Goal: Task Accomplishment & Management: Manage account settings

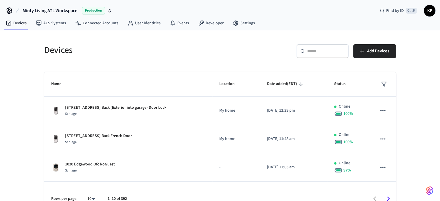
click at [313, 48] on div "​ ​" at bounding box center [322, 51] width 52 height 14
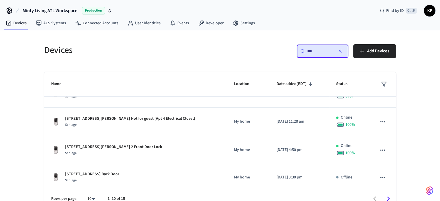
scroll to position [216, 0]
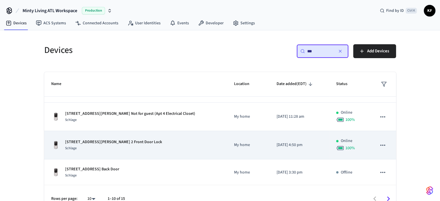
type input "***"
click at [131, 148] on div "Schlage" at bounding box center [113, 148] width 97 height 6
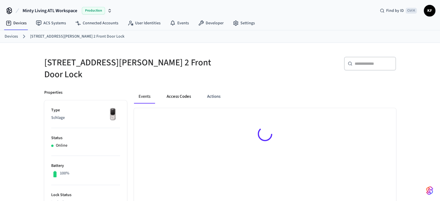
click at [175, 90] on button "Access Codes" at bounding box center [179, 97] width 34 height 14
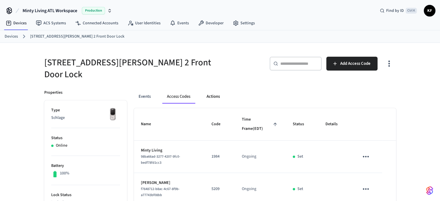
click at [216, 94] on button "Actions" at bounding box center [213, 97] width 23 height 14
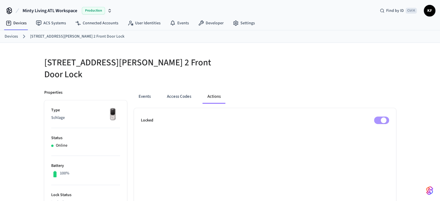
click at [12, 37] on link "Devices" at bounding box center [11, 37] width 13 height 6
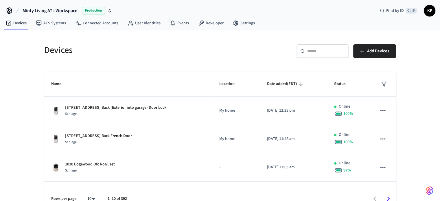
click at [318, 56] on div "​ ​" at bounding box center [322, 51] width 52 height 14
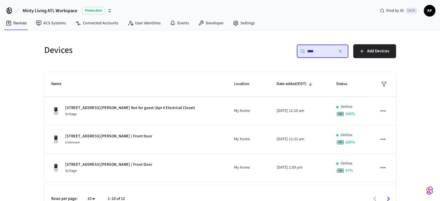
scroll to position [173, 0]
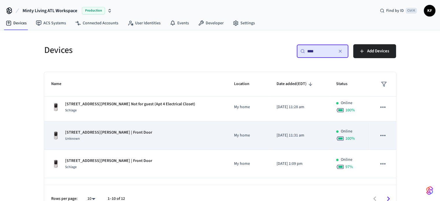
type input "***"
click at [131, 132] on p "[STREET_ADDRESS][PERSON_NAME] | Front Door" at bounding box center [108, 132] width 87 height 6
click at [157, 137] on div "799 Charles Allen Dr. NE Apt 2 | Front Door Unknown" at bounding box center [135, 135] width 169 height 12
click at [137, 135] on div "799 Charles Allen Dr. NE Apt 2 | Front Door Unknown" at bounding box center [135, 135] width 169 height 12
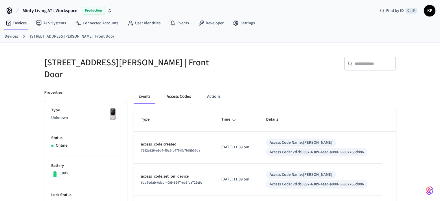
click at [178, 92] on button "Access Codes" at bounding box center [179, 97] width 34 height 14
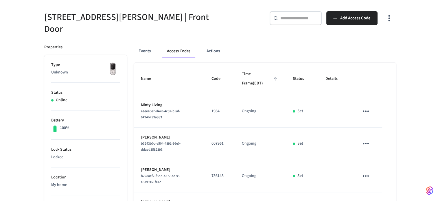
scroll to position [49, 0]
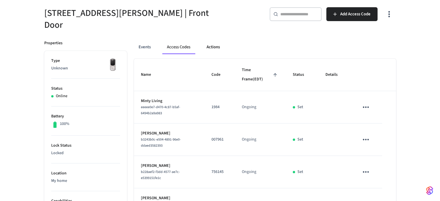
click at [217, 40] on button "Actions" at bounding box center [213, 47] width 23 height 14
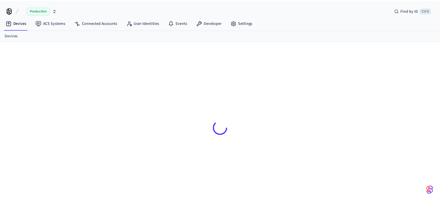
scroll to position [8, 0]
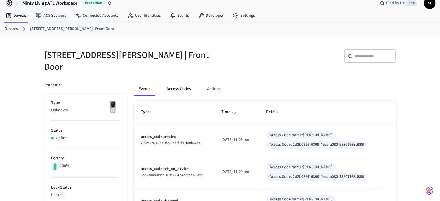
click at [178, 86] on button "Access Codes" at bounding box center [179, 89] width 34 height 14
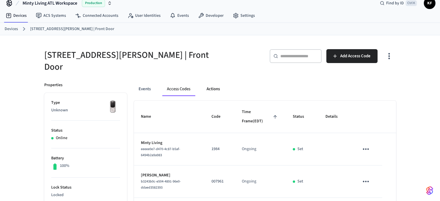
click at [212, 85] on button "Actions" at bounding box center [213, 89] width 23 height 14
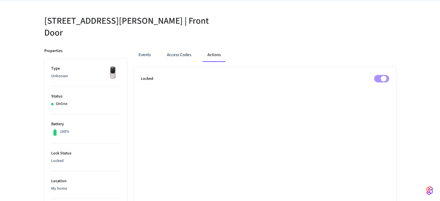
scroll to position [43, 0]
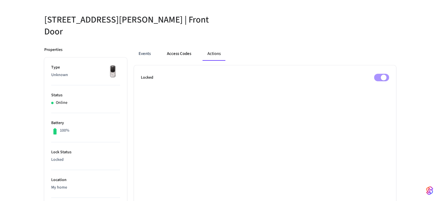
click at [176, 52] on button "Access Codes" at bounding box center [179, 54] width 34 height 14
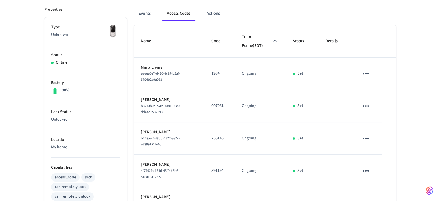
scroll to position [0, 0]
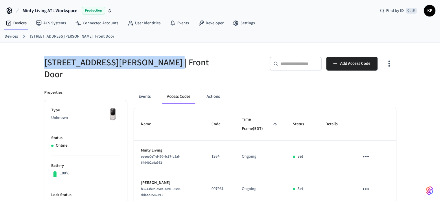
drag, startPoint x: 153, startPoint y: 59, endPoint x: 45, endPoint y: 53, distance: 108.6
click at [45, 53] on div "[STREET_ADDRESS][PERSON_NAME] | Front Door" at bounding box center [126, 65] width 179 height 31
copy h5 "[STREET_ADDRESS][PERSON_NAME]"
click at [216, 90] on button "Actions" at bounding box center [213, 97] width 23 height 14
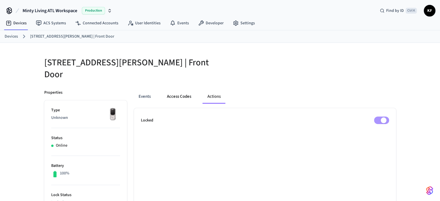
click at [183, 90] on button "Access Codes" at bounding box center [179, 97] width 34 height 14
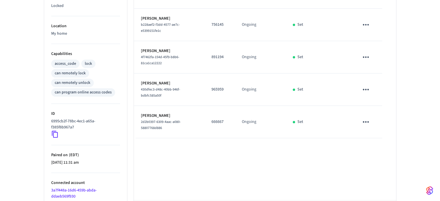
scroll to position [196, 0]
click at [151, 113] on p "[PERSON_NAME]" at bounding box center [169, 116] width 57 height 6
drag, startPoint x: 151, startPoint y: 110, endPoint x: 175, endPoint y: 113, distance: 24.2
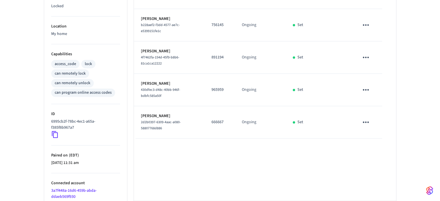
click at [175, 119] on div "2d2b0397-6309-4aac-a080-58807768d886" at bounding box center [169, 125] width 57 height 12
click at [152, 113] on p "[PERSON_NAME]" at bounding box center [169, 116] width 57 height 6
copy p "[PERSON_NAME]"
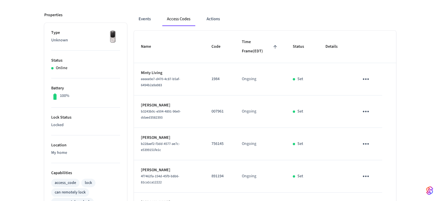
scroll to position [30, 0]
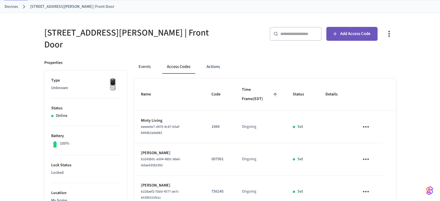
click at [358, 37] on span "Add Access Code" at bounding box center [355, 34] width 30 height 8
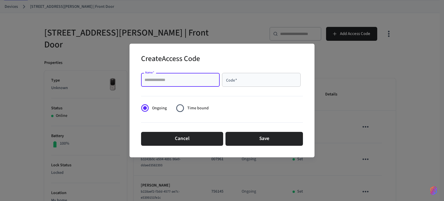
paste input "**********"
type input "**********"
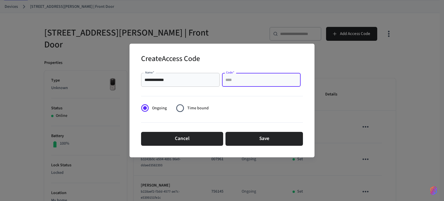
click at [242, 82] on input "Code   *" at bounding box center [261, 80] width 72 height 6
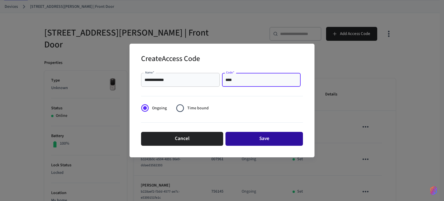
type input "****"
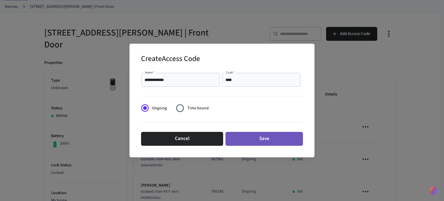
click at [264, 142] on button "Save" at bounding box center [263, 139] width 77 height 14
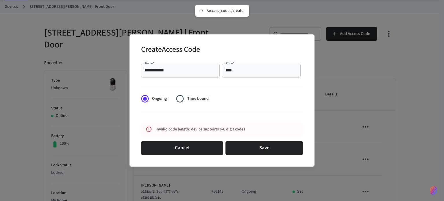
click at [240, 71] on input "****" at bounding box center [261, 71] width 72 height 6
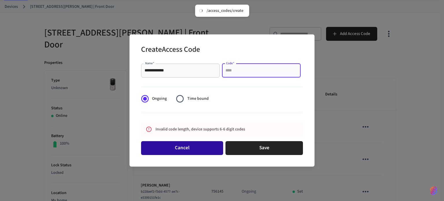
click at [180, 153] on button "Cancel" at bounding box center [182, 148] width 82 height 14
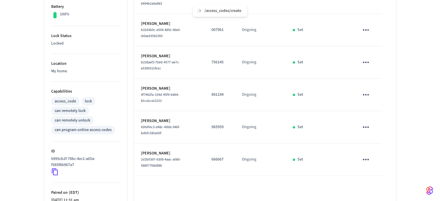
scroll to position [0, 0]
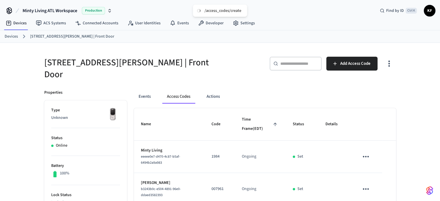
click at [108, 66] on h5 "[STREET_ADDRESS][PERSON_NAME] | Front Door" at bounding box center [130, 69] width 172 height 24
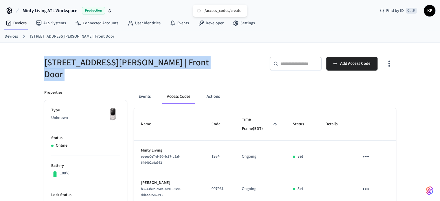
click at [108, 66] on h5 "[STREET_ADDRESS][PERSON_NAME] | Front Door" at bounding box center [130, 69] width 172 height 24
click at [152, 63] on h5 "[STREET_ADDRESS][PERSON_NAME] | Front Door" at bounding box center [130, 69] width 172 height 24
drag, startPoint x: 153, startPoint y: 62, endPoint x: 39, endPoint y: 51, distance: 115.0
click at [39, 51] on div "[STREET_ADDRESS][PERSON_NAME] | Front Door" at bounding box center [126, 65] width 179 height 31
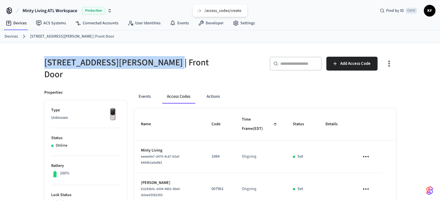
copy h5 "[STREET_ADDRESS][PERSON_NAME]"
